Goal: Information Seeking & Learning: Learn about a topic

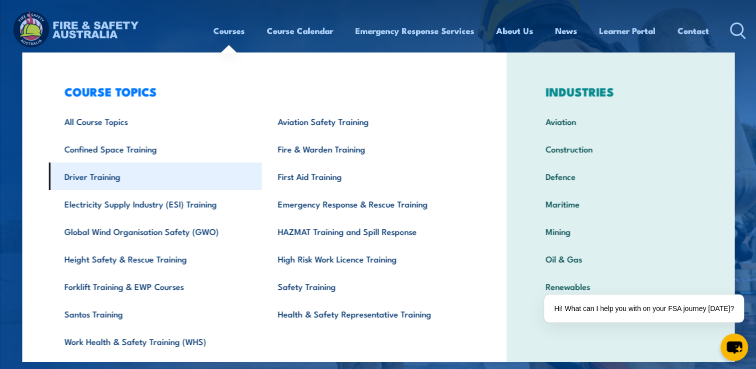
click at [153, 169] on link "Driver Training" at bounding box center [154, 175] width 213 height 27
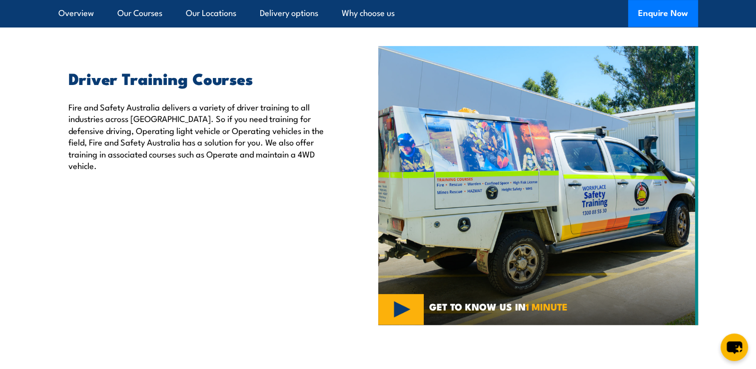
scroll to position [375, 0]
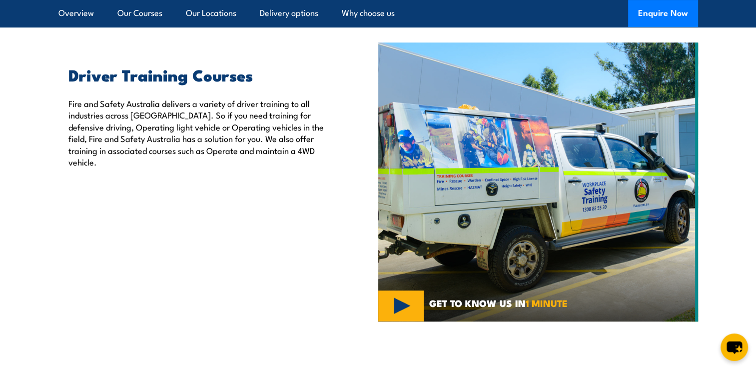
click at [418, 317] on img at bounding box center [538, 181] width 320 height 279
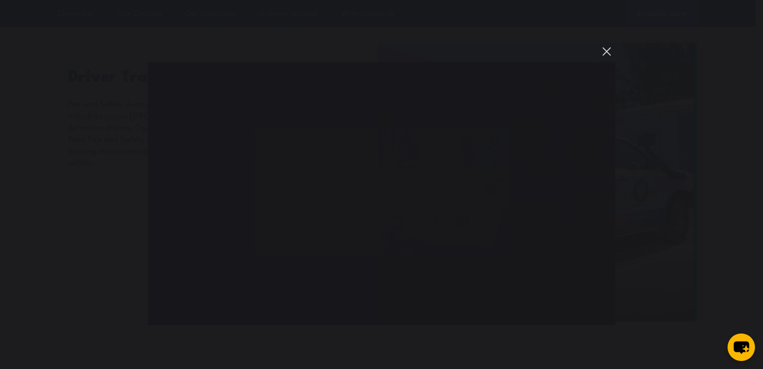
click at [607, 47] on button "You can close this modal content with the ESC key" at bounding box center [606, 51] width 17 height 17
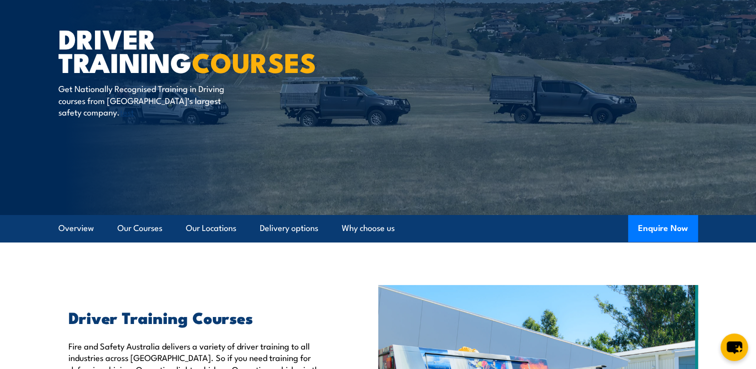
scroll to position [140, 0]
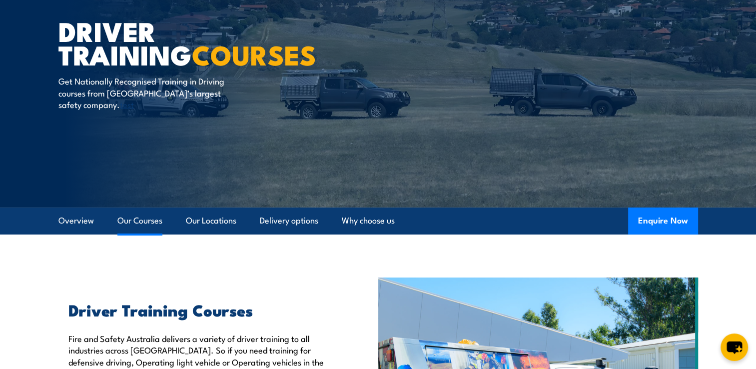
click at [136, 217] on link "Our Courses" at bounding box center [139, 220] width 45 height 26
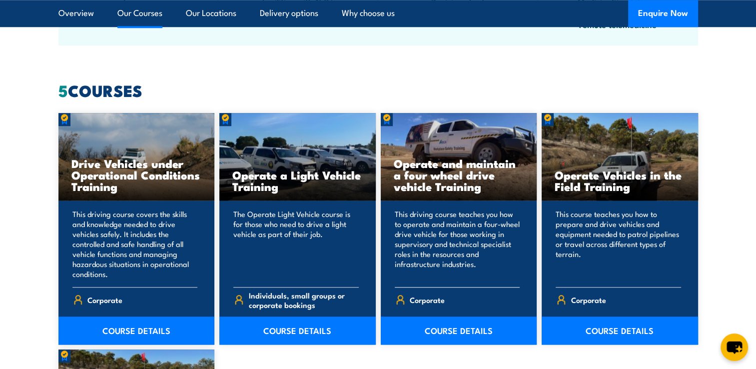
scroll to position [858, 0]
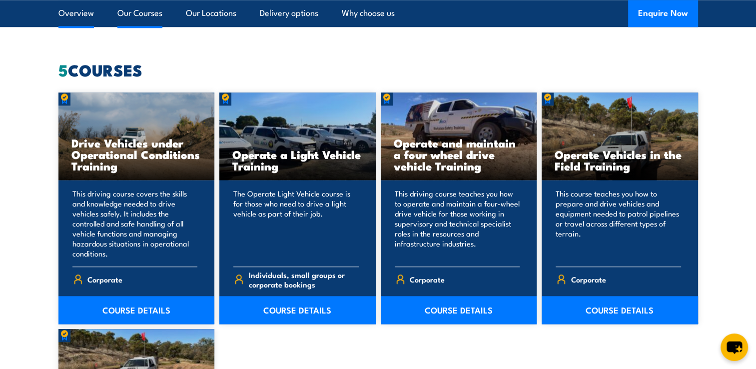
click at [72, 12] on link "Overview" at bounding box center [75, 13] width 35 height 26
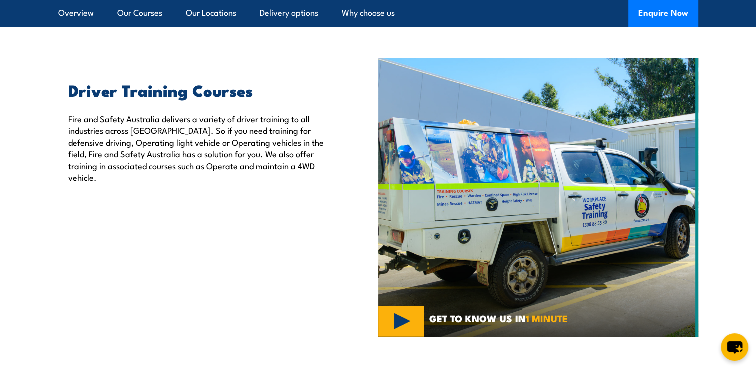
scroll to position [312, 0]
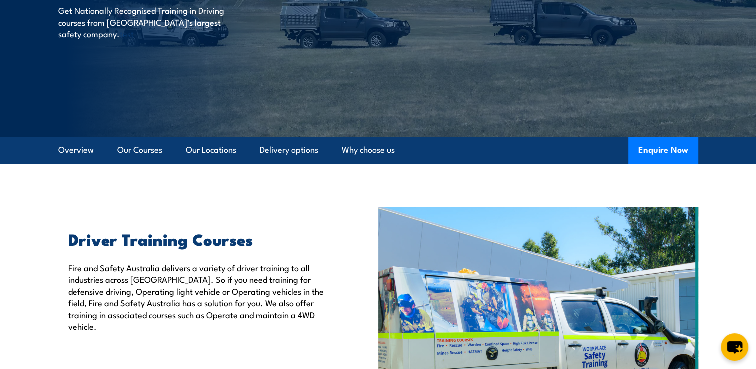
scroll to position [183, 0]
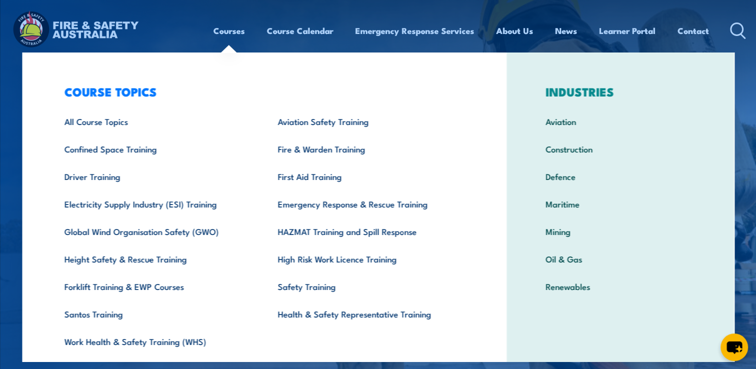
click at [226, 27] on link "Courses" at bounding box center [228, 30] width 31 height 26
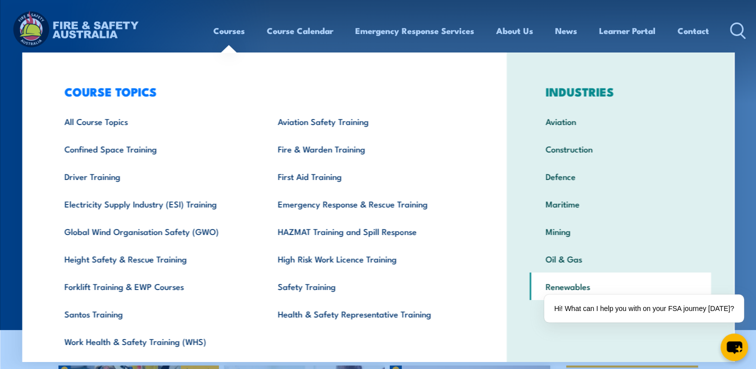
click at [565, 282] on link "Renewables" at bounding box center [619, 285] width 181 height 27
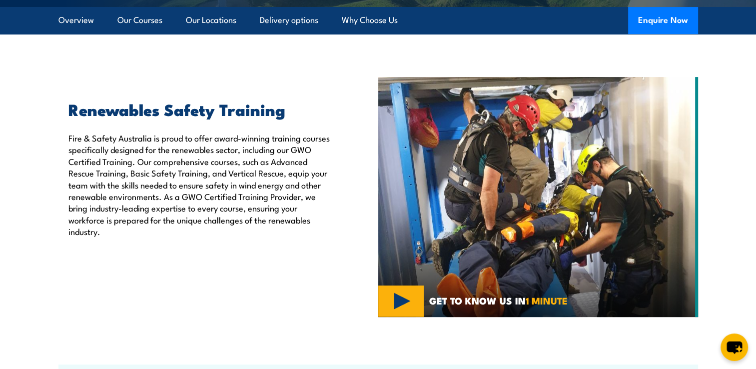
scroll to position [272, 0]
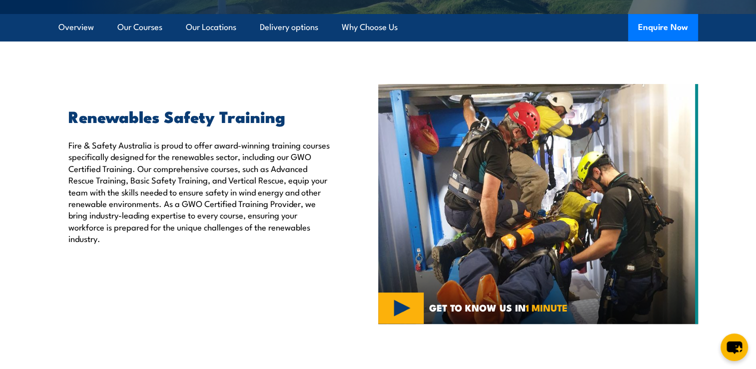
click at [389, 309] on img at bounding box center [538, 204] width 320 height 240
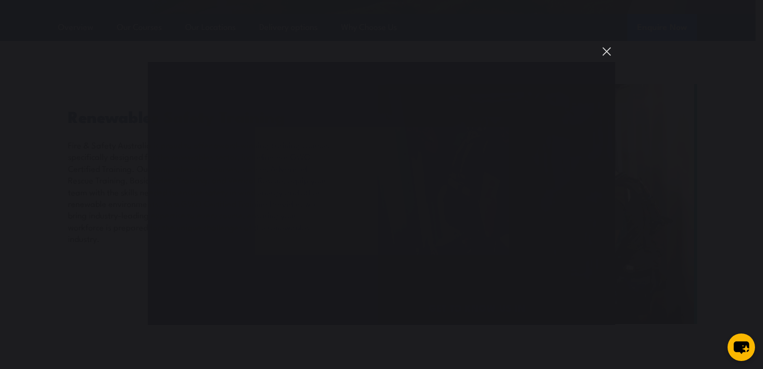
click at [606, 49] on button "You can close this modal content with the ESC key" at bounding box center [606, 51] width 17 height 17
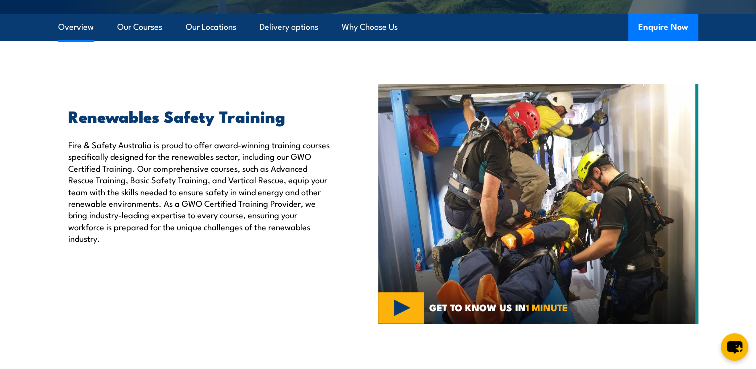
click at [75, 22] on link "Overview" at bounding box center [75, 27] width 35 height 26
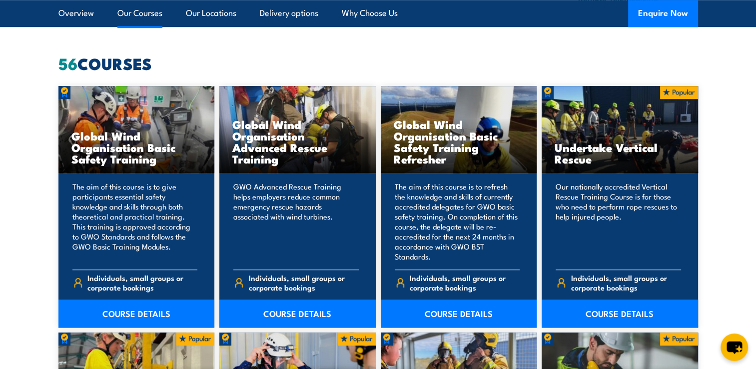
scroll to position [771, 0]
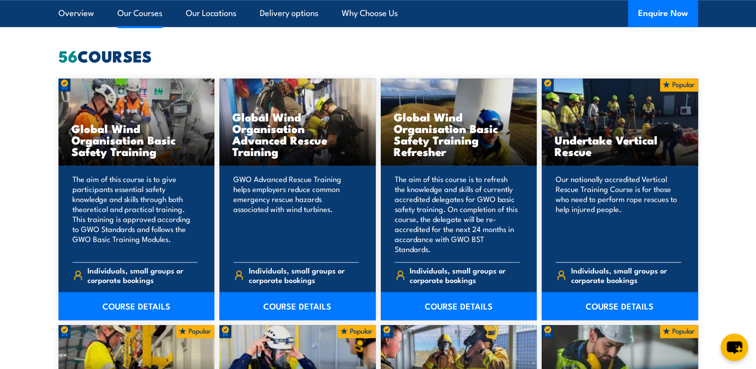
click at [608, 123] on div "Undertake Vertical Rescue" at bounding box center [619, 121] width 156 height 87
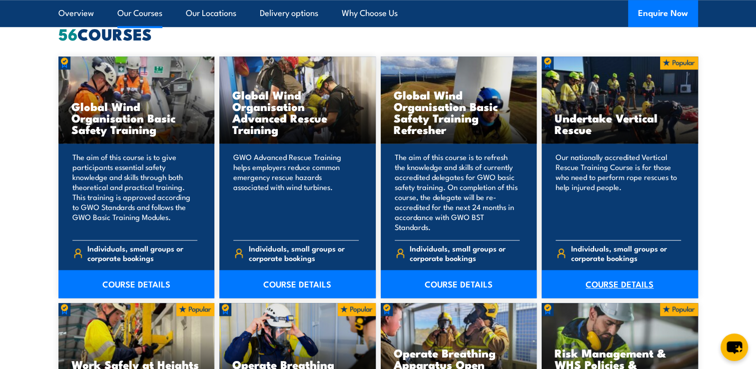
click at [596, 289] on link "COURSE DETAILS" at bounding box center [619, 284] width 156 height 28
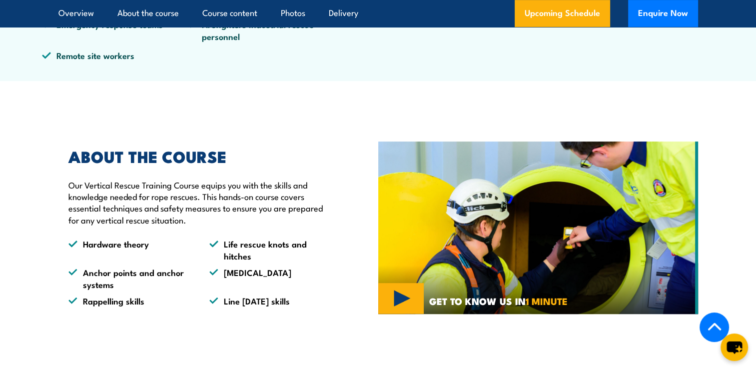
scroll to position [430, 0]
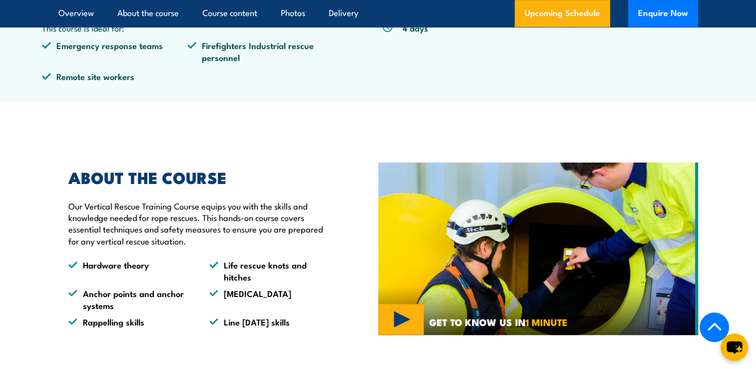
click at [404, 318] on img at bounding box center [538, 248] width 320 height 173
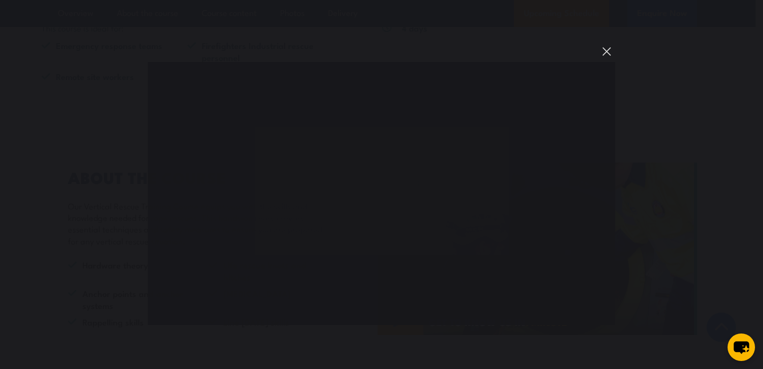
click at [603, 45] on button "You can close this modal content with the ESC key" at bounding box center [606, 51] width 17 height 17
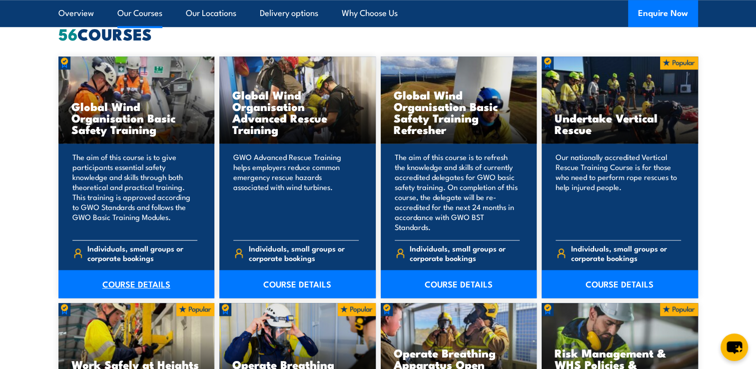
drag, startPoint x: 171, startPoint y: 113, endPoint x: 124, endPoint y: 287, distance: 180.0
click at [124, 287] on link "COURSE DETAILS" at bounding box center [136, 284] width 156 height 28
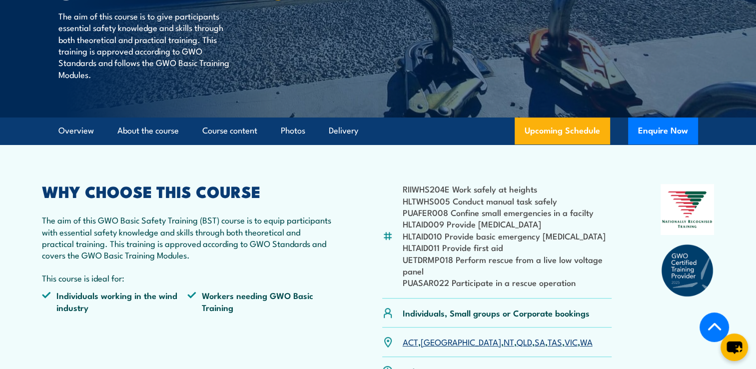
scroll to position [210, 0]
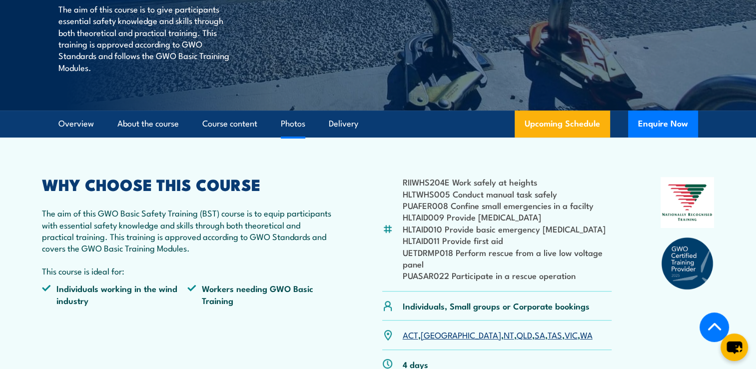
click at [299, 121] on link "Photos" at bounding box center [293, 123] width 24 height 26
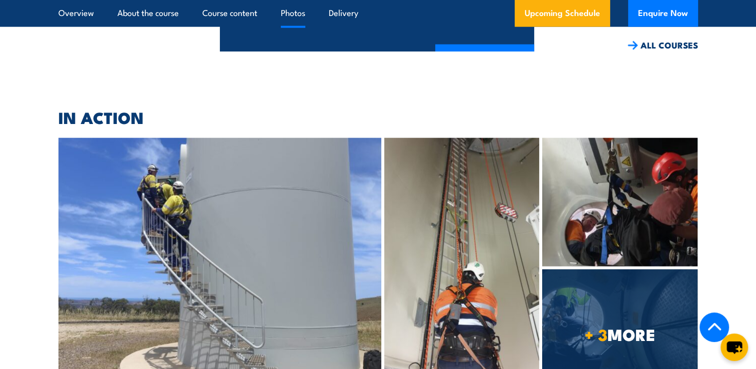
scroll to position [2379, 0]
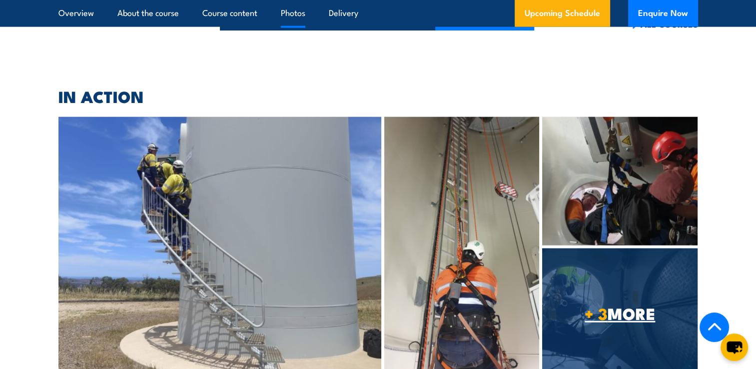
click at [638, 306] on span "+ 3 MORE" at bounding box center [619, 313] width 155 height 14
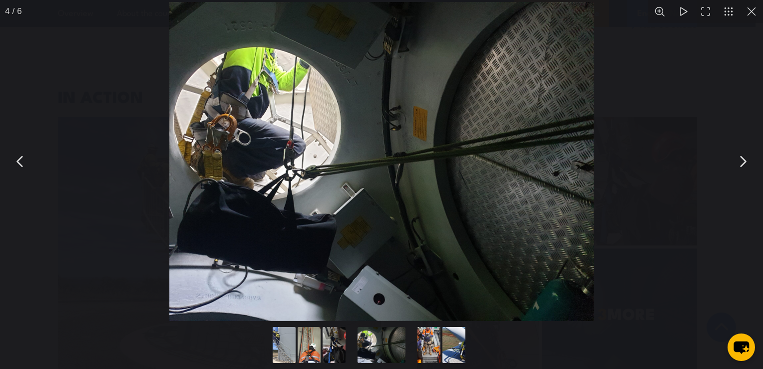
click at [739, 165] on button "You can close this modal content with the ESC key" at bounding box center [742, 161] width 25 height 25
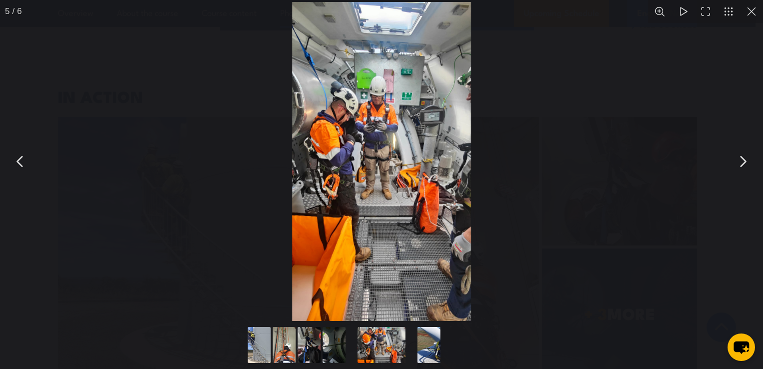
click at [736, 165] on button "You can close this modal content with the ESC key" at bounding box center [742, 161] width 25 height 25
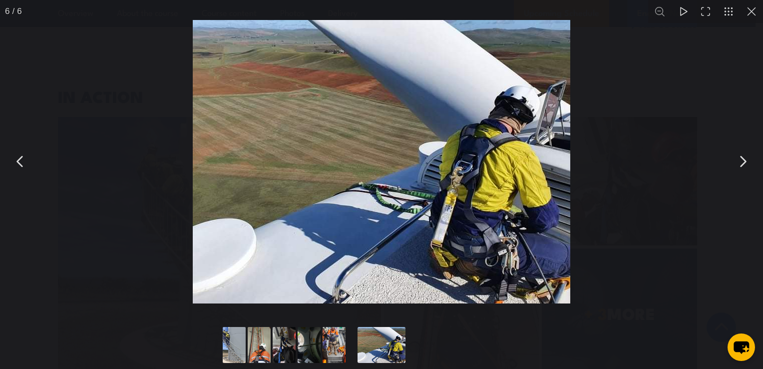
click at [734, 165] on button "You can close this modal content with the ESC key" at bounding box center [742, 161] width 25 height 25
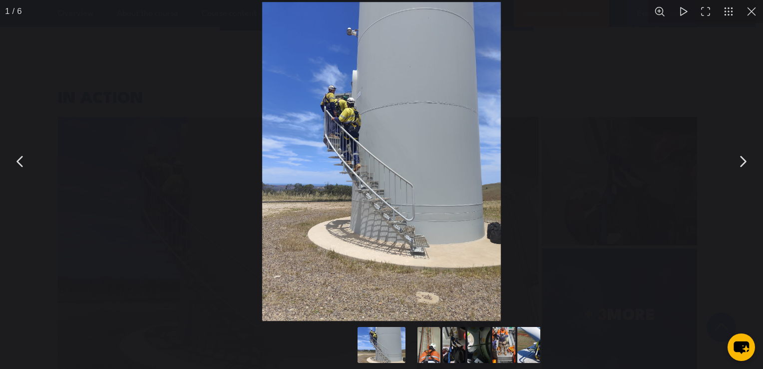
click at [730, 166] on button "You can close this modal content with the ESC key" at bounding box center [742, 161] width 25 height 25
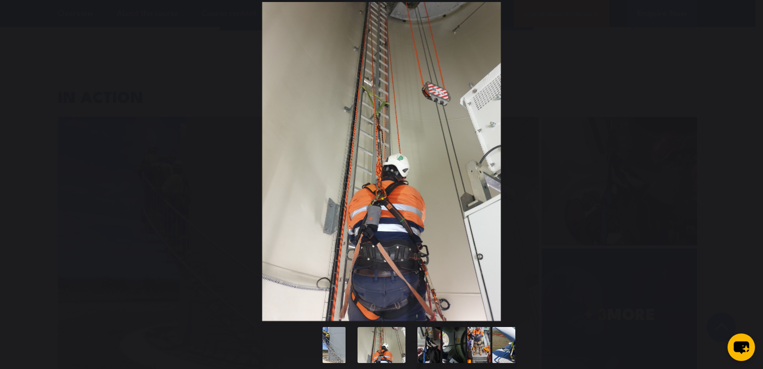
click at [730, 166] on button "You can close this modal content with the ESC key" at bounding box center [742, 161] width 25 height 25
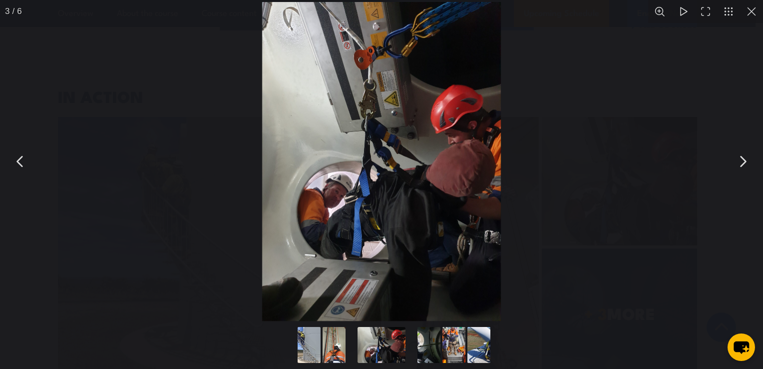
click at [742, 164] on button "You can close this modal content with the ESC key" at bounding box center [742, 161] width 25 height 25
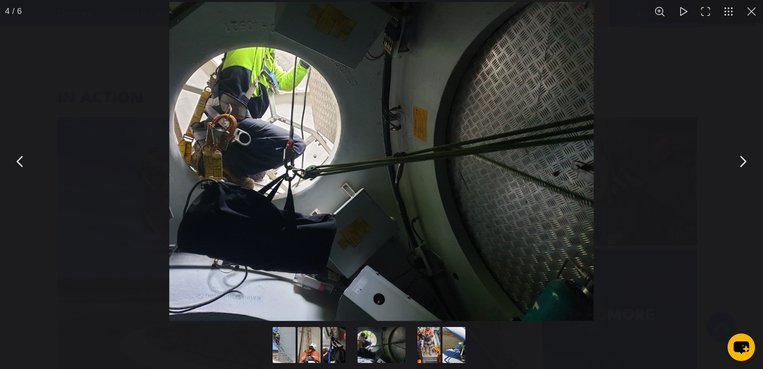
click at [737, 164] on button "You can close this modal content with the ESC key" at bounding box center [742, 161] width 25 height 25
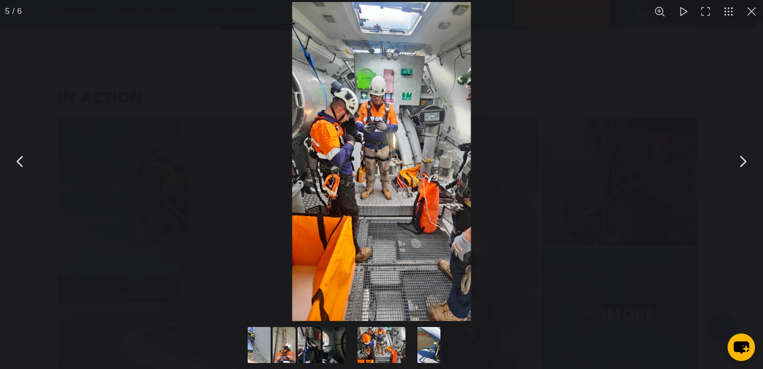
click at [752, 14] on button "You can close this modal content with the ESC key" at bounding box center [751, 11] width 23 height 23
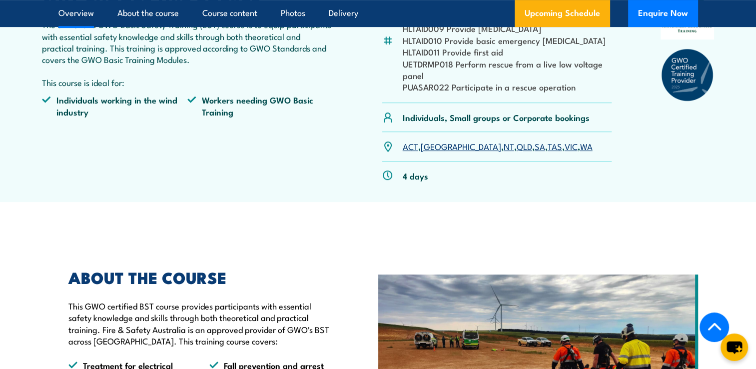
scroll to position [277, 0]
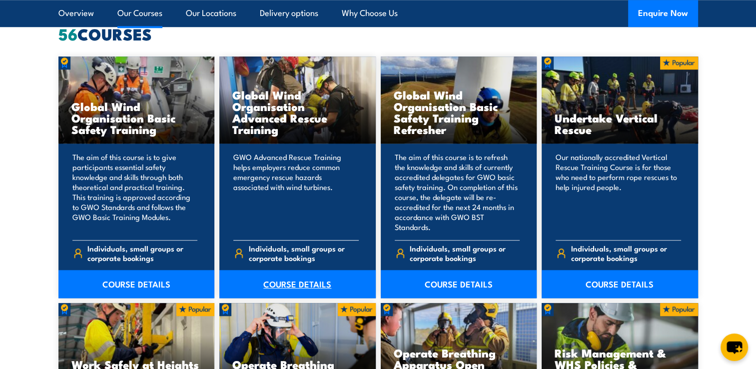
click at [303, 285] on link "COURSE DETAILS" at bounding box center [297, 284] width 156 height 28
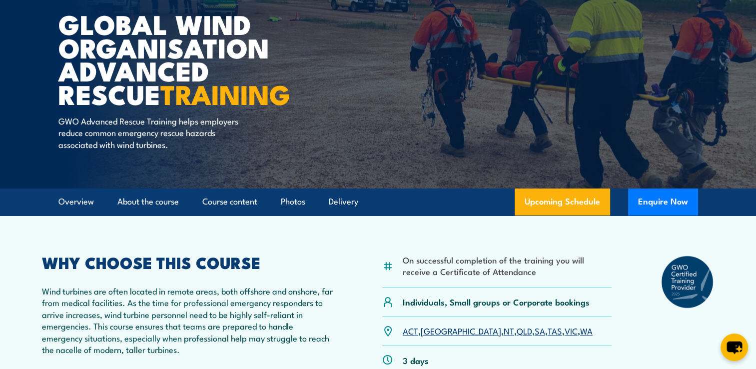
scroll to position [105, 0]
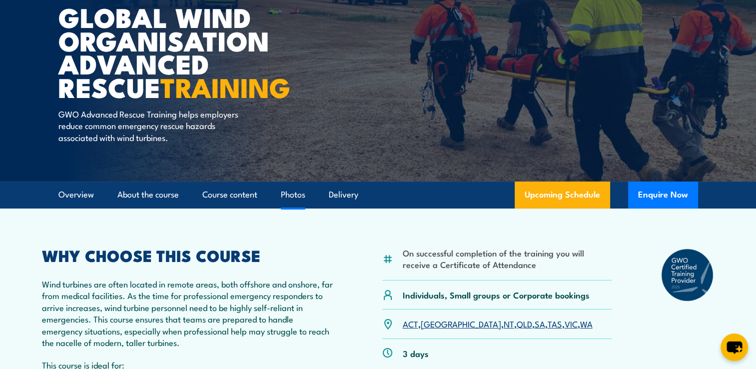
click at [302, 195] on link "Photos" at bounding box center [293, 194] width 24 height 26
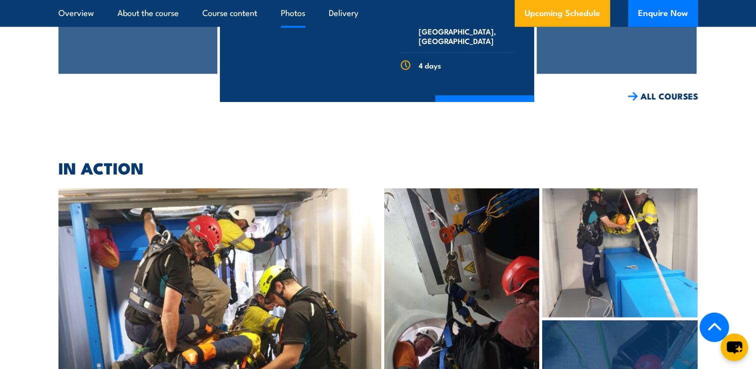
scroll to position [2467, 0]
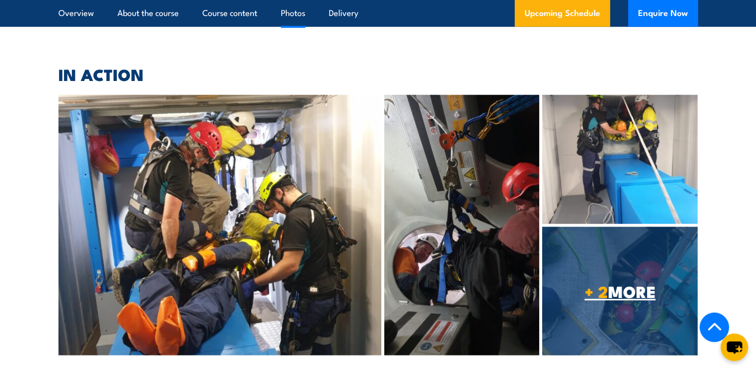
click at [613, 260] on link "+ 2 MORE" at bounding box center [619, 291] width 155 height 128
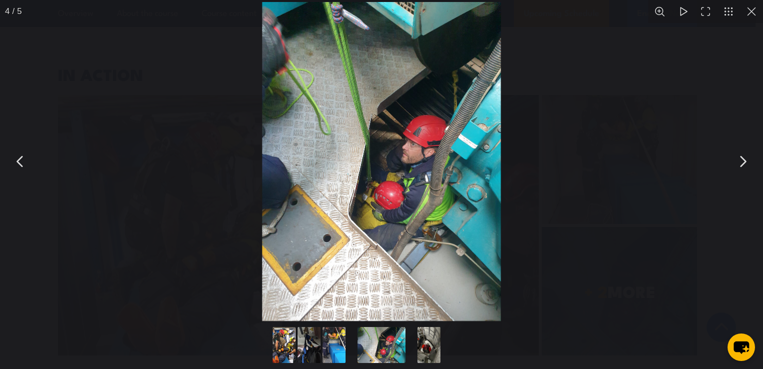
click at [738, 155] on button "You can close this modal content with the ESC key" at bounding box center [742, 161] width 25 height 25
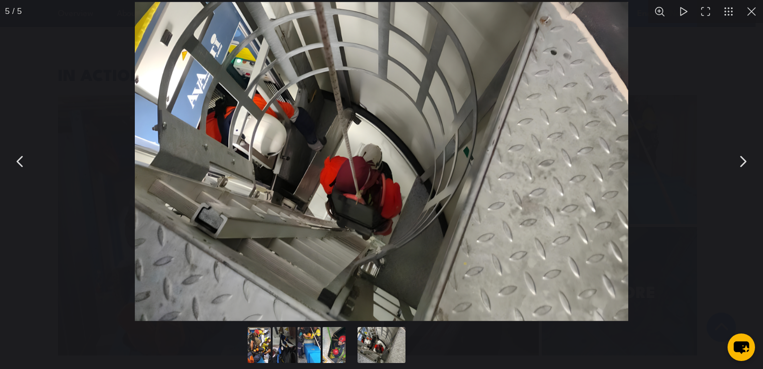
click at [738, 155] on button "You can close this modal content with the ESC key" at bounding box center [742, 161] width 25 height 25
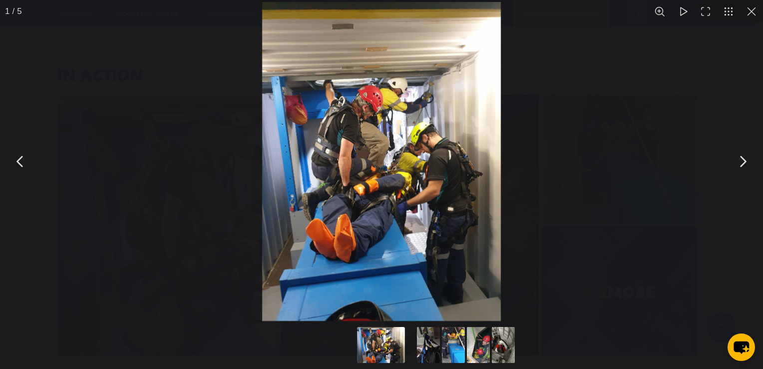
click at [737, 155] on button "You can close this modal content with the ESC key" at bounding box center [742, 161] width 25 height 25
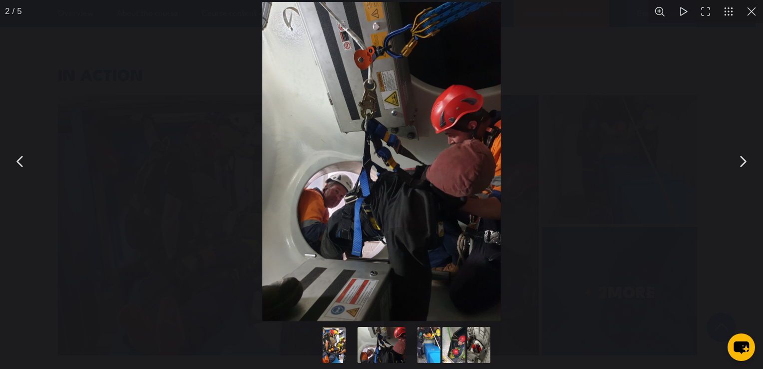
click at [737, 155] on button "You can close this modal content with the ESC key" at bounding box center [742, 161] width 25 height 25
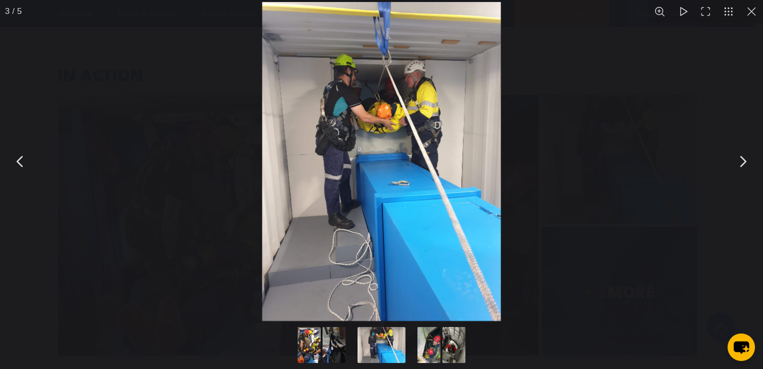
click at [755, 10] on button "You can close this modal content with the ESC key" at bounding box center [751, 11] width 23 height 23
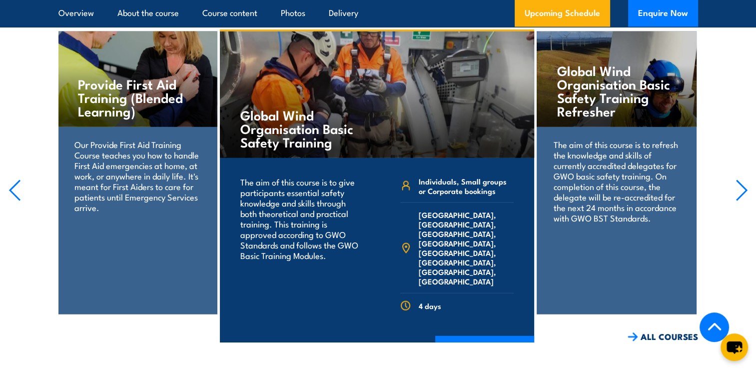
scroll to position [2130, 0]
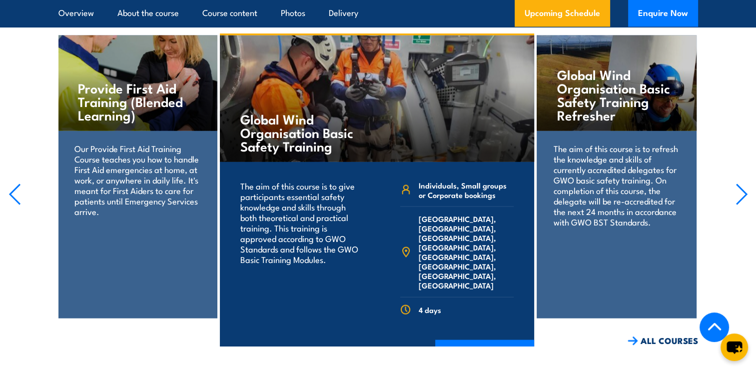
click at [627, 67] on h4 "Global Wind Organisation Basic Safety Training Refresher" at bounding box center [616, 94] width 118 height 54
click at [613, 228] on div "The aim of this course is to refresh the knowledge and skills of currently accr…" at bounding box center [615, 191] width 159 height 121
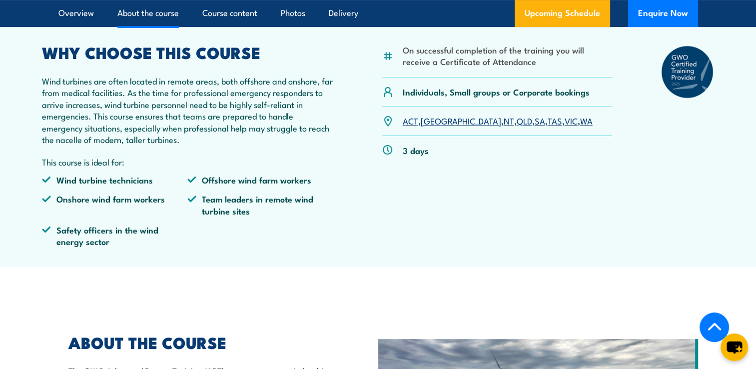
scroll to position [175, 0]
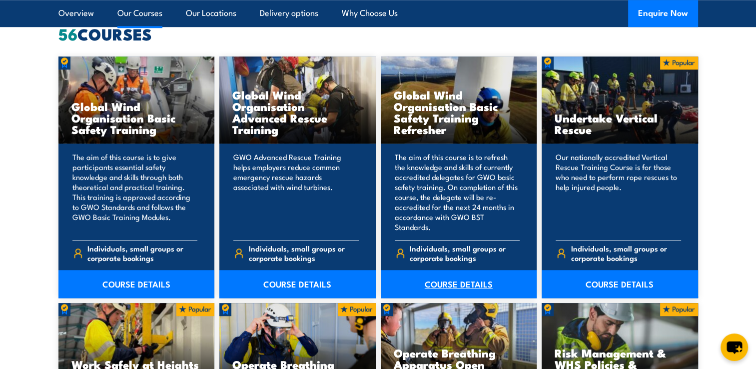
click at [442, 286] on link "COURSE DETAILS" at bounding box center [459, 284] width 156 height 28
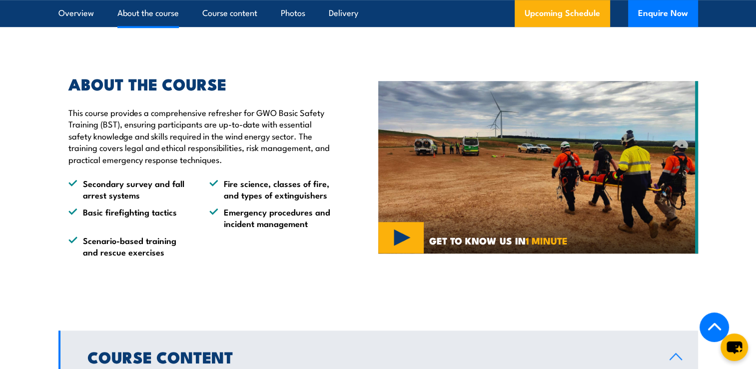
scroll to position [577, 0]
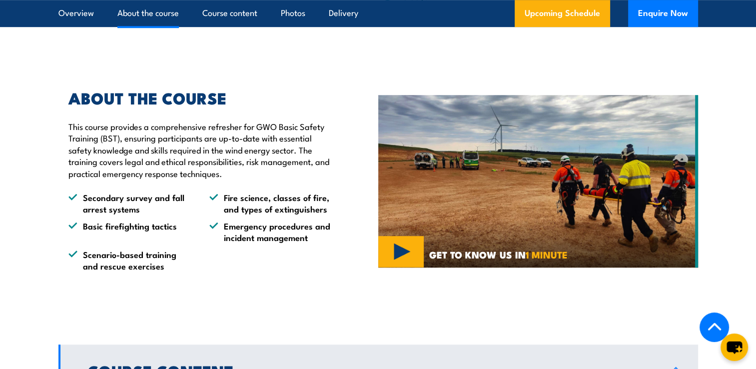
click at [396, 268] on img at bounding box center [538, 181] width 320 height 173
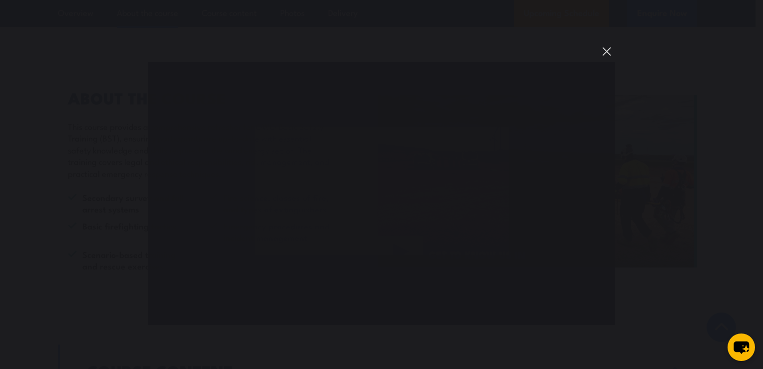
click at [610, 49] on button "You can close this modal content with the ESC key" at bounding box center [606, 51] width 17 height 17
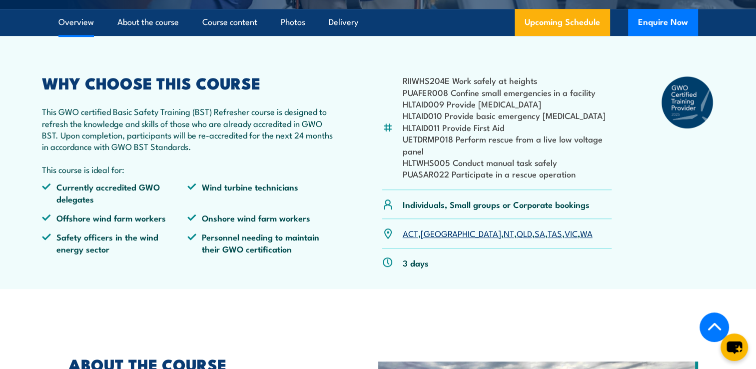
scroll to position [315, 0]
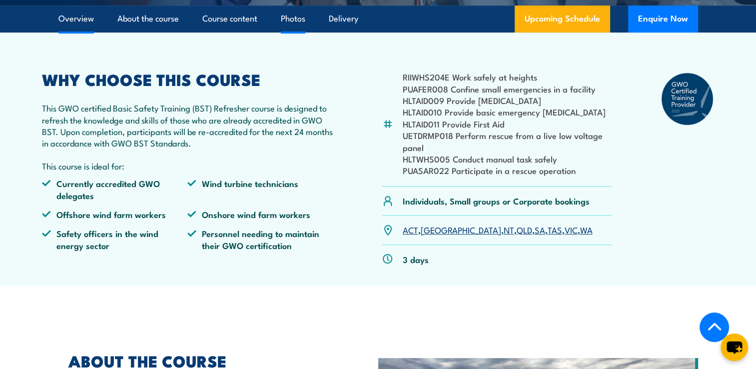
click at [302, 32] on link "Photos" at bounding box center [293, 18] width 24 height 26
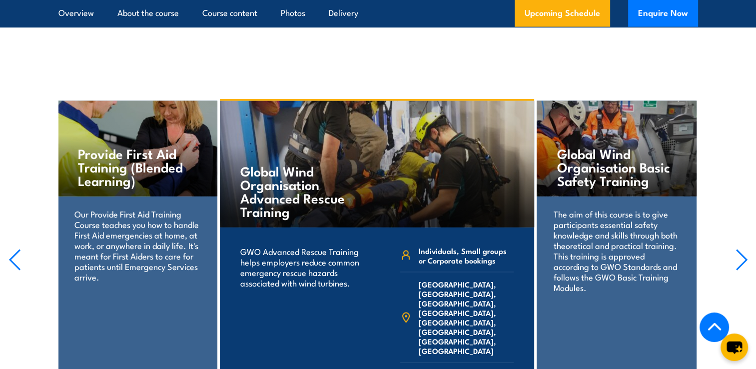
scroll to position [2404, 0]
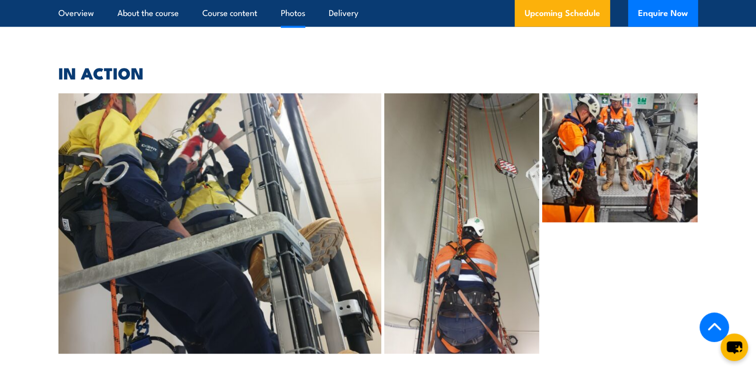
click at [212, 149] on img at bounding box center [219, 223] width 323 height 260
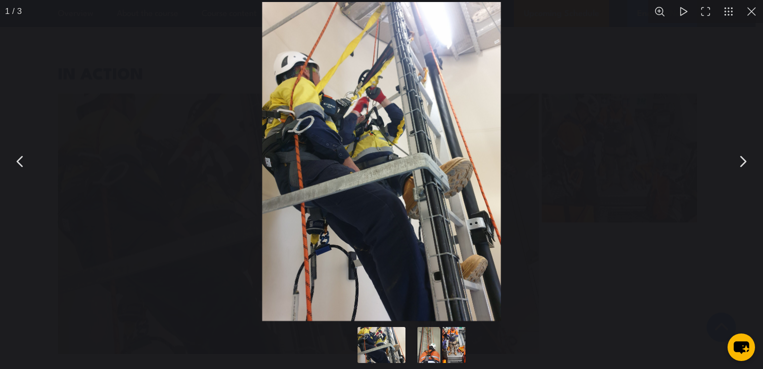
click at [743, 157] on button "You can close this modal content with the ESC key" at bounding box center [742, 161] width 25 height 25
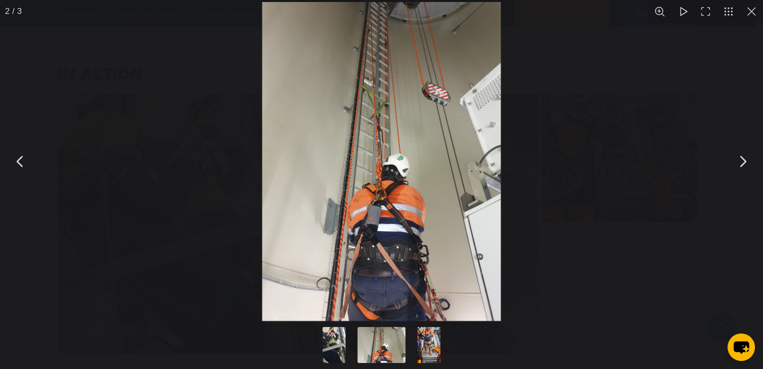
click at [743, 157] on button "You can close this modal content with the ESC key" at bounding box center [742, 161] width 25 height 25
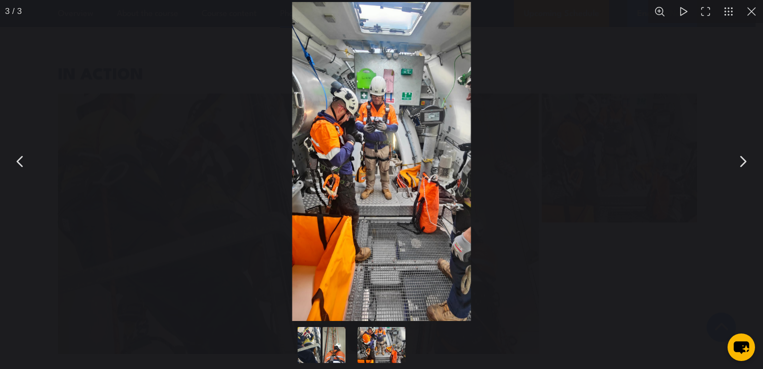
click at [743, 157] on button "You can close this modal content with the ESC key" at bounding box center [742, 161] width 25 height 25
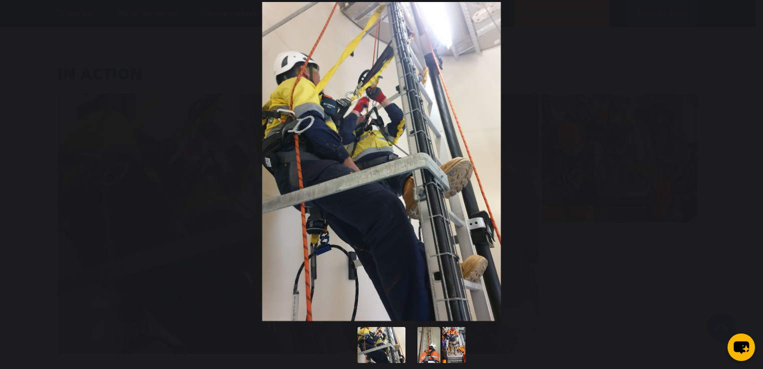
click at [743, 157] on button "You can close this modal content with the ESC key" at bounding box center [742, 161] width 25 height 25
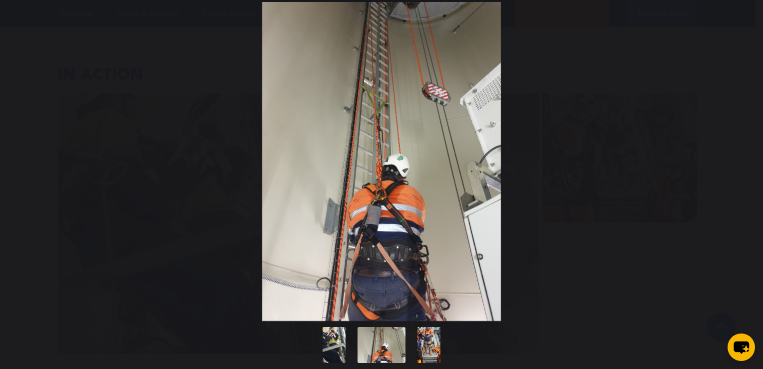
click at [743, 157] on button "You can close this modal content with the ESC key" at bounding box center [742, 161] width 25 height 25
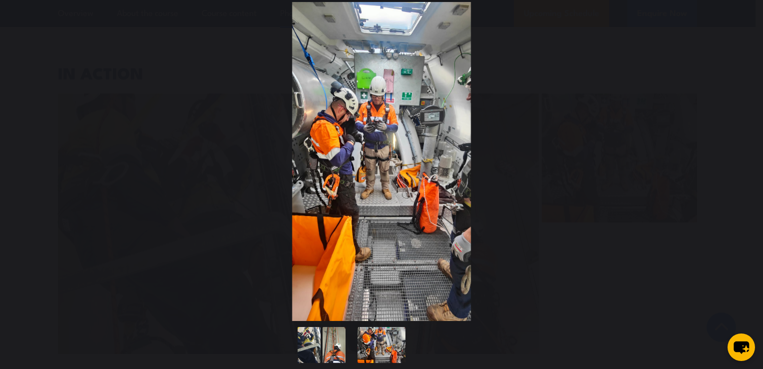
click at [743, 157] on button "You can close this modal content with the ESC key" at bounding box center [742, 161] width 25 height 25
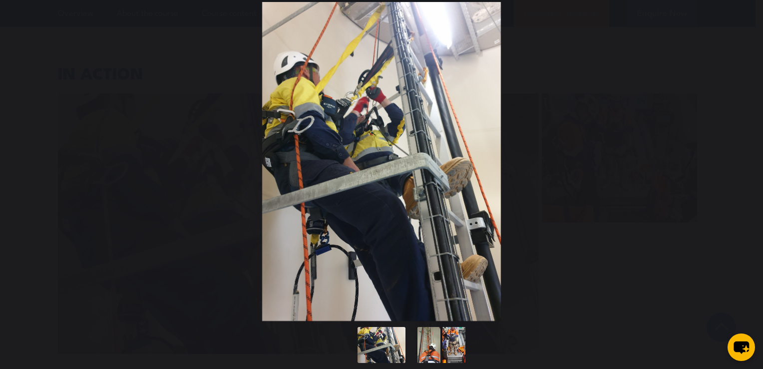
click at [743, 157] on button "You can close this modal content with the ESC key" at bounding box center [742, 161] width 25 height 25
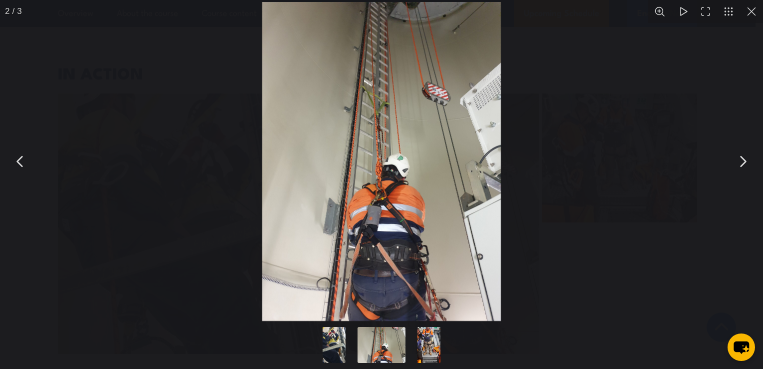
click at [750, 16] on button "You can close this modal content with the ESC key" at bounding box center [751, 11] width 23 height 23
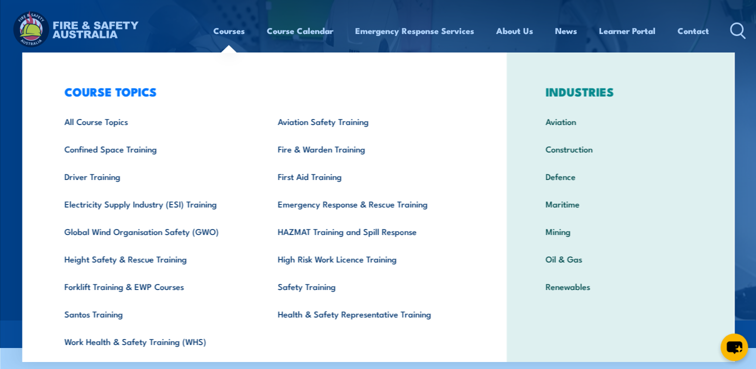
click at [218, 32] on link "Courses" at bounding box center [228, 30] width 31 height 26
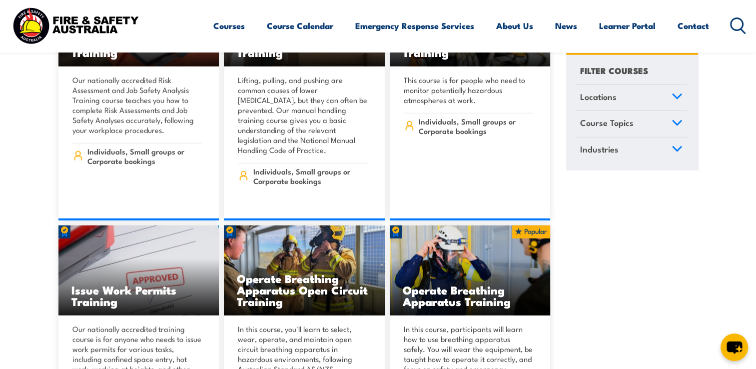
scroll to position [10373, 0]
